Goal: Obtain resource: Obtain resource

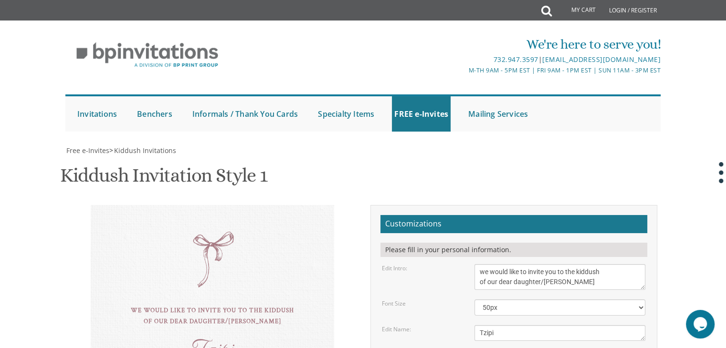
drag, startPoint x: 230, startPoint y: 56, endPoint x: 143, endPoint y: 54, distance: 87.4
click at [143, 55] on div at bounding box center [148, 67] width 166 height 24
drag, startPoint x: 48, startPoint y: 115, endPoint x: 556, endPoint y: 123, distance: 507.4
click at [563, 118] on div "We're here to serve you! 732.947.3597 | [EMAIL_ADDRESS][DOMAIN_NAME] M-Th 9am -…" at bounding box center [363, 80] width 726 height 111
click at [540, 140] on div at bounding box center [363, 142] width 611 height 10
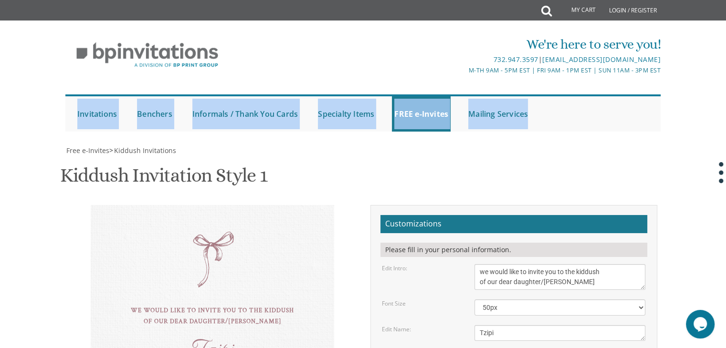
drag, startPoint x: 46, startPoint y: 111, endPoint x: 547, endPoint y: 105, distance: 501.7
click at [547, 105] on div "We're here to serve you! 732.947.3597 | [EMAIL_ADDRESS][DOMAIN_NAME] M-Th 9am -…" at bounding box center [363, 80] width 726 height 111
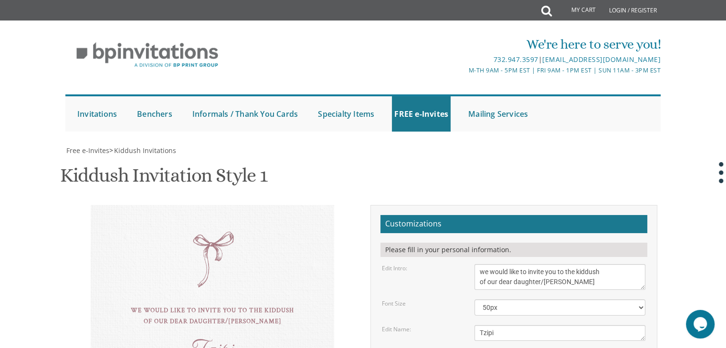
click at [365, 170] on div "Kiddush Invitation Style 1 SKU: kiddush01" at bounding box center [363, 177] width 606 height 38
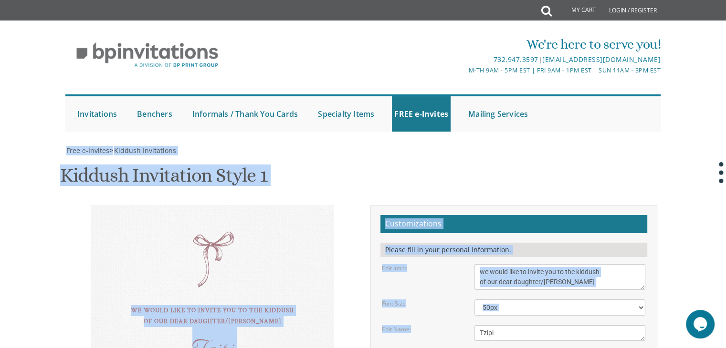
drag, startPoint x: 56, startPoint y: 148, endPoint x: 482, endPoint y: 324, distance: 460.5
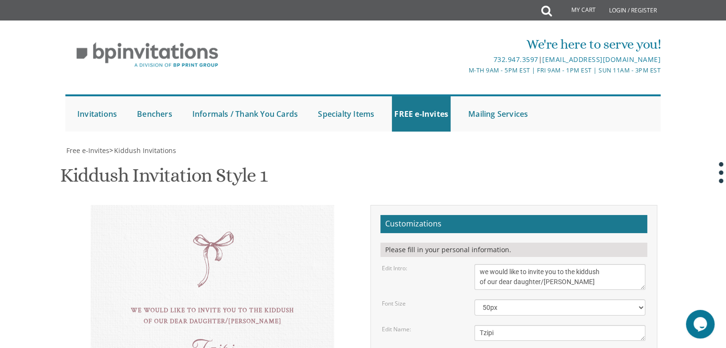
click at [422, 222] on h2 "Customizations" at bounding box center [513, 224] width 267 height 18
click at [421, 249] on div "Please fill in your personal information." at bounding box center [513, 250] width 267 height 14
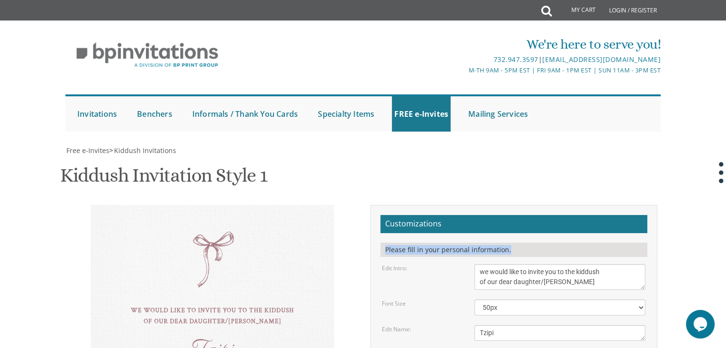
click at [421, 249] on div "Please fill in your personal information." at bounding box center [513, 250] width 267 height 14
click at [508, 273] on textarea "we would like to invite you to the kiddush of our dear daughter/[PERSON_NAME]" at bounding box center [559, 277] width 171 height 26
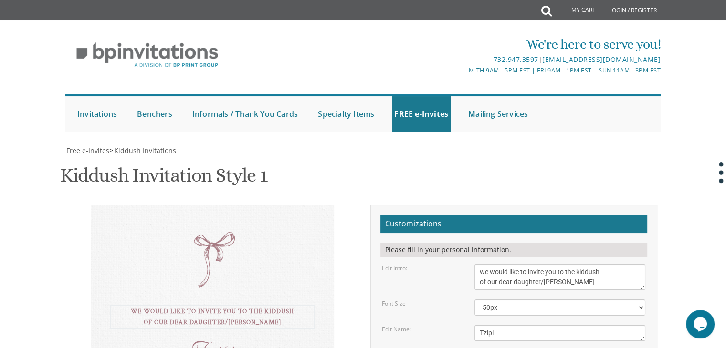
click at [514, 283] on textarea "we would like to invite you to the kiddush of our dear daughter/[PERSON_NAME]" at bounding box center [559, 277] width 171 height 26
